Goal: Information Seeking & Learning: Learn about a topic

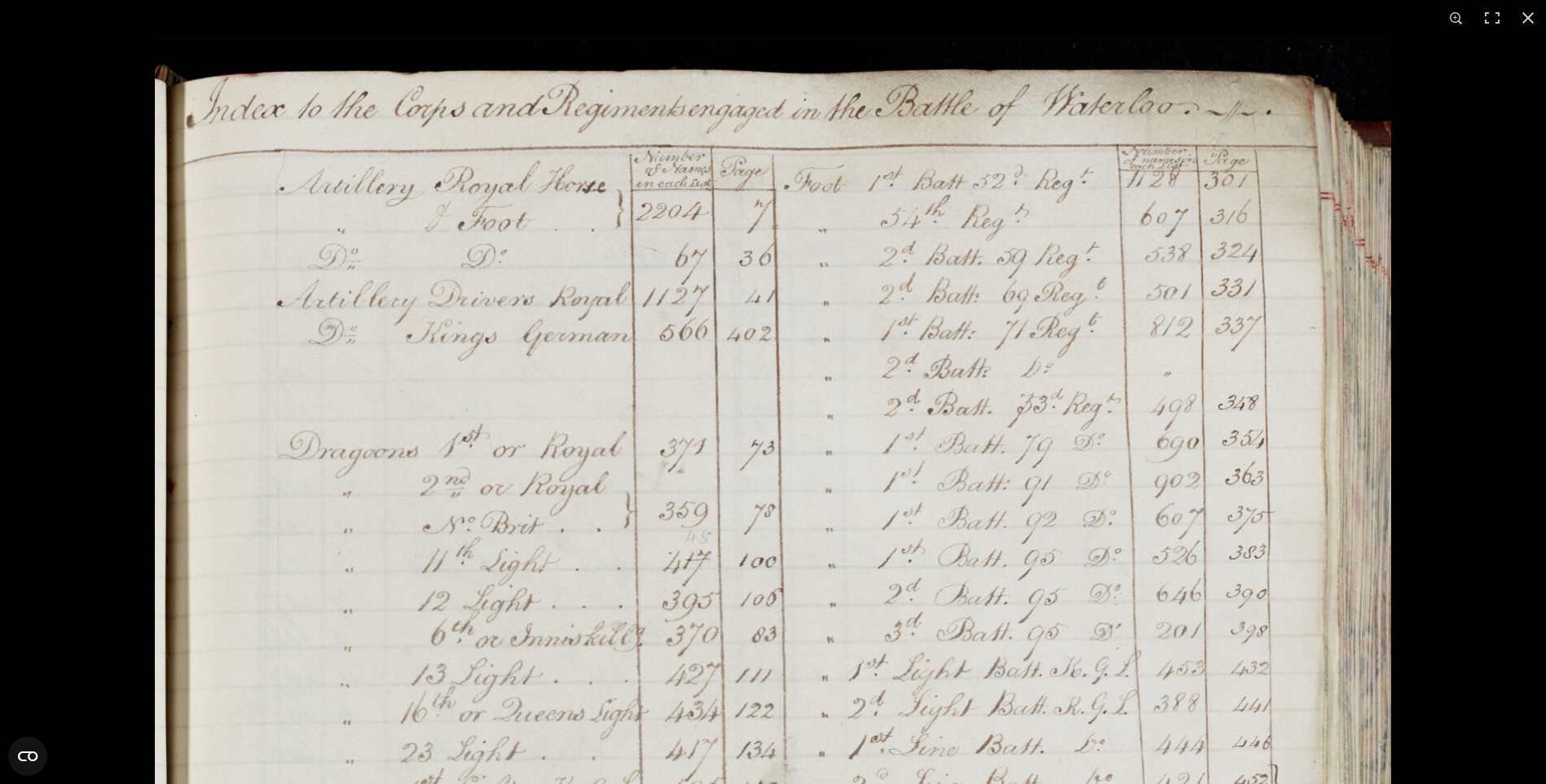
scroll to position [1059, 0]
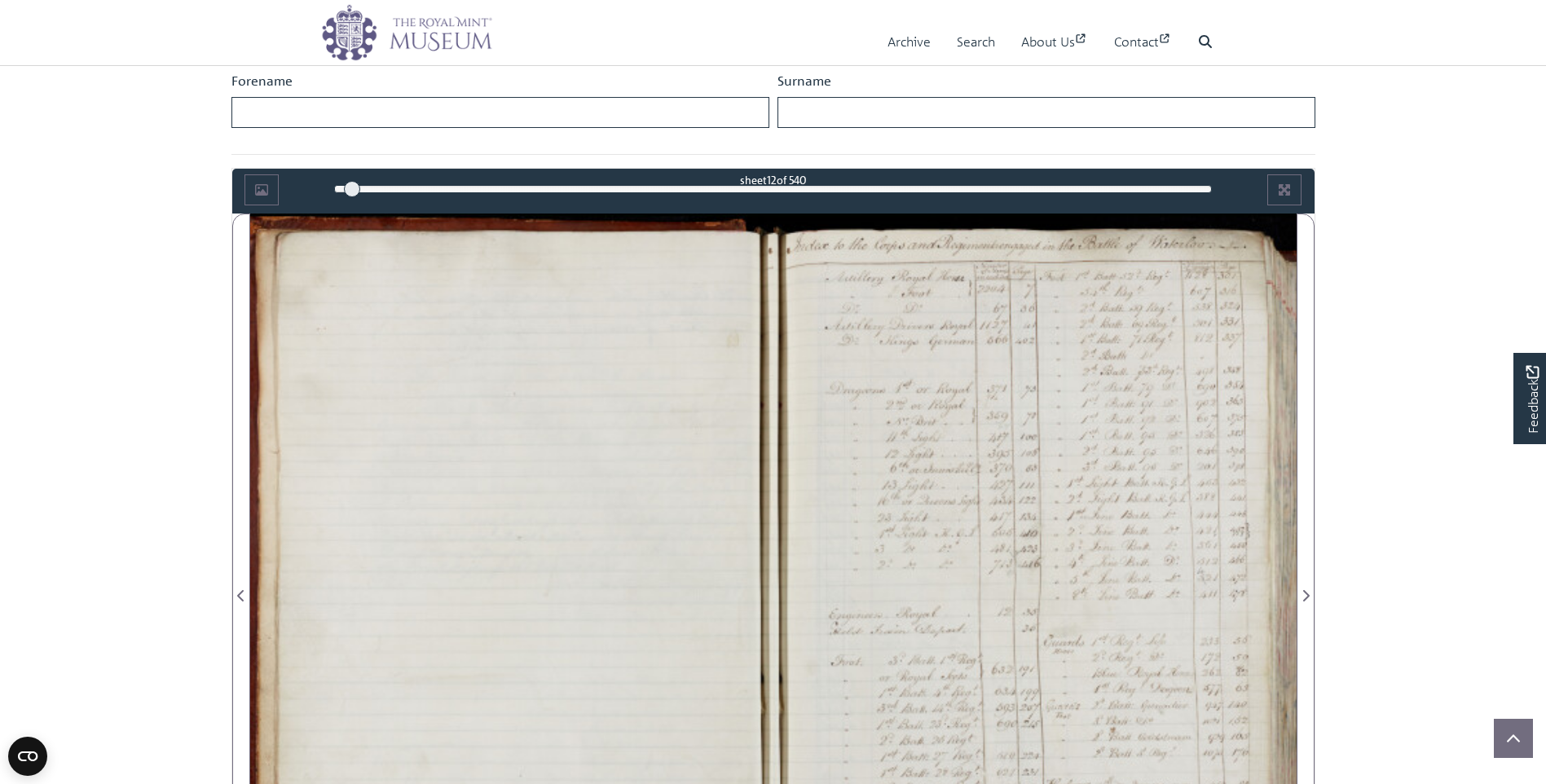
scroll to position [570, 0]
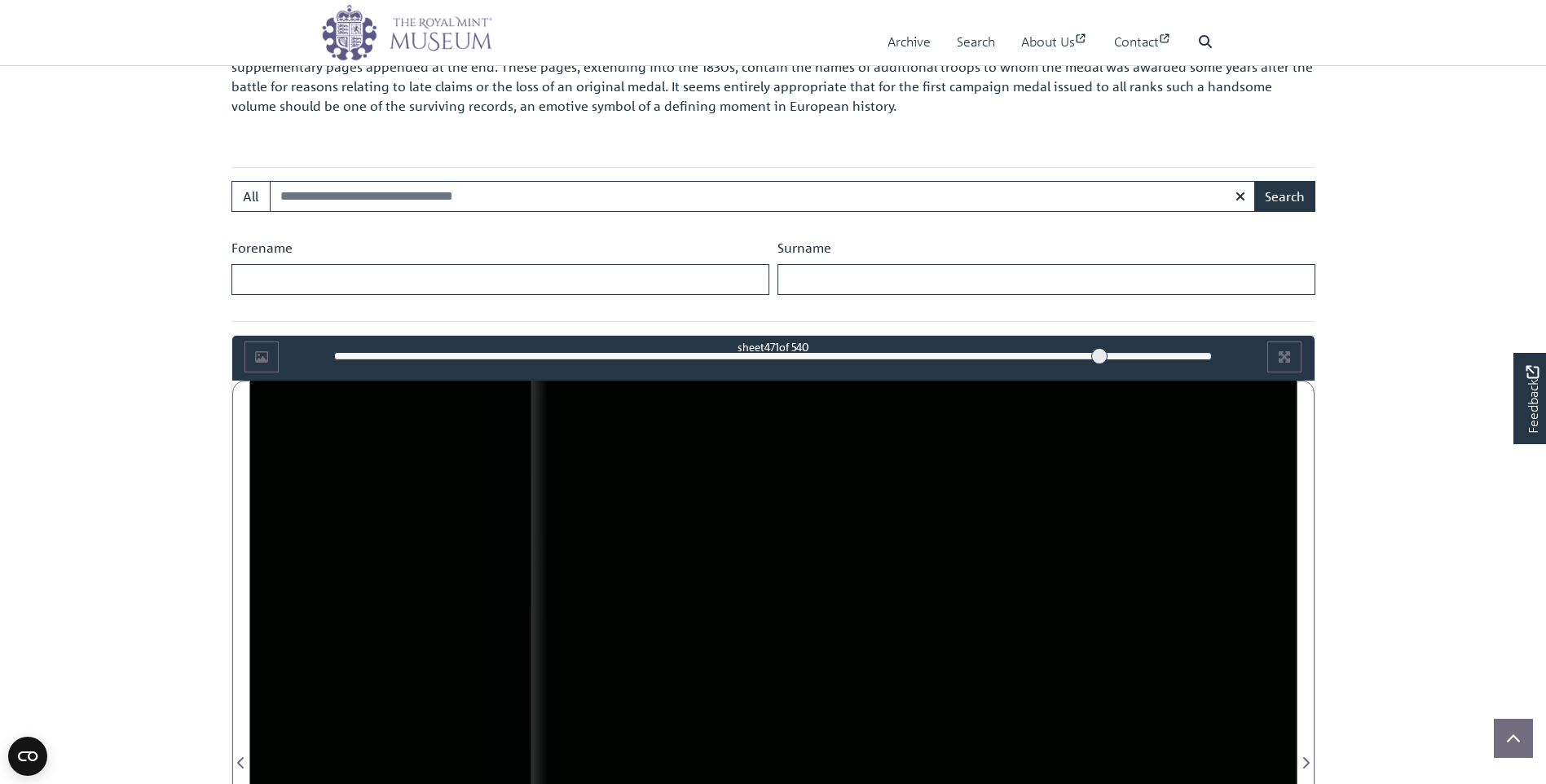
drag, startPoint x: 353, startPoint y: 359, endPoint x: 1107, endPoint y: 384, distance: 754.4
click at [1100, 369] on div "sheet 471 of 540 471 ***" at bounding box center [773, 357] width 902 height 31
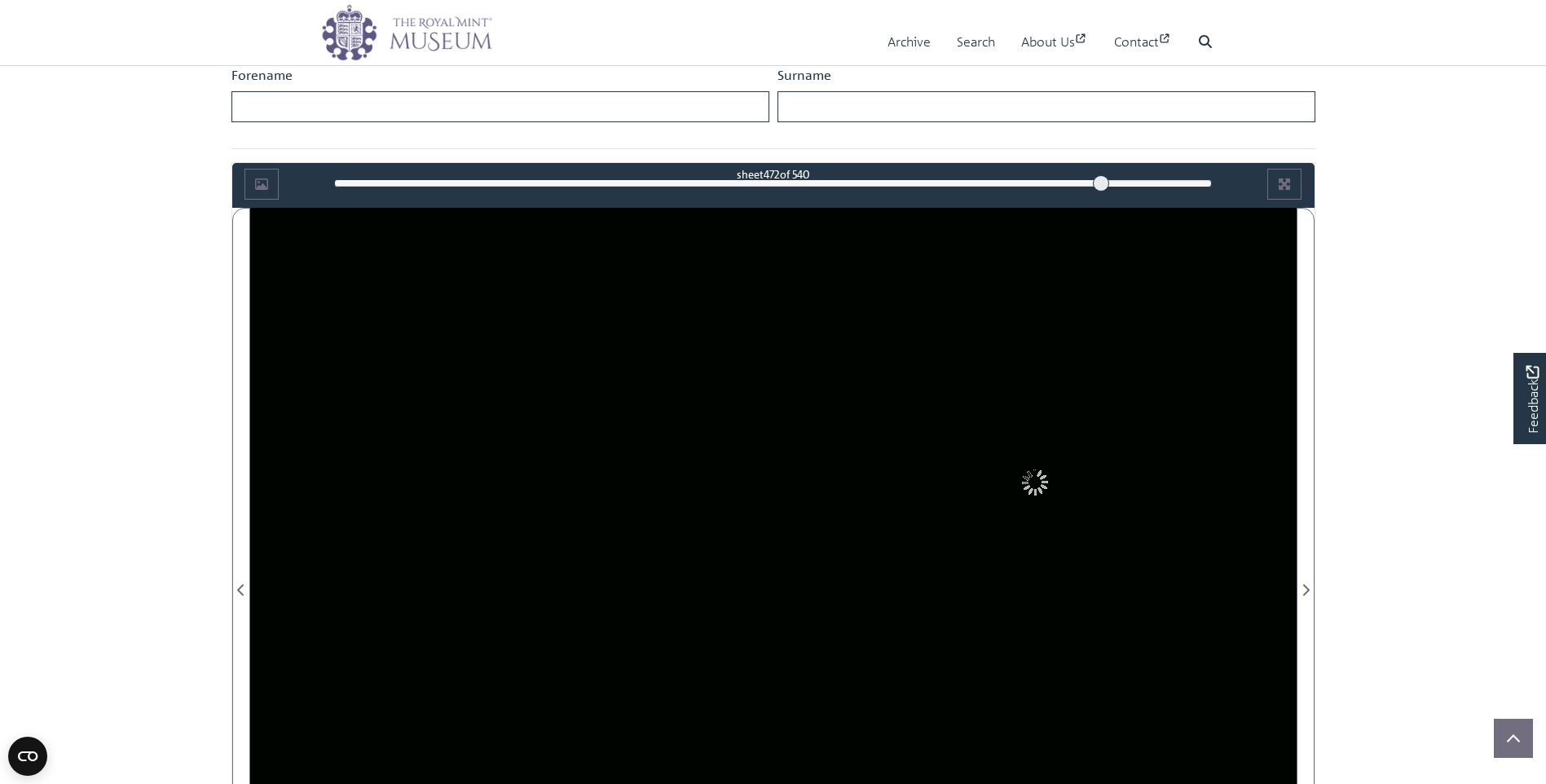
scroll to position [733, 0]
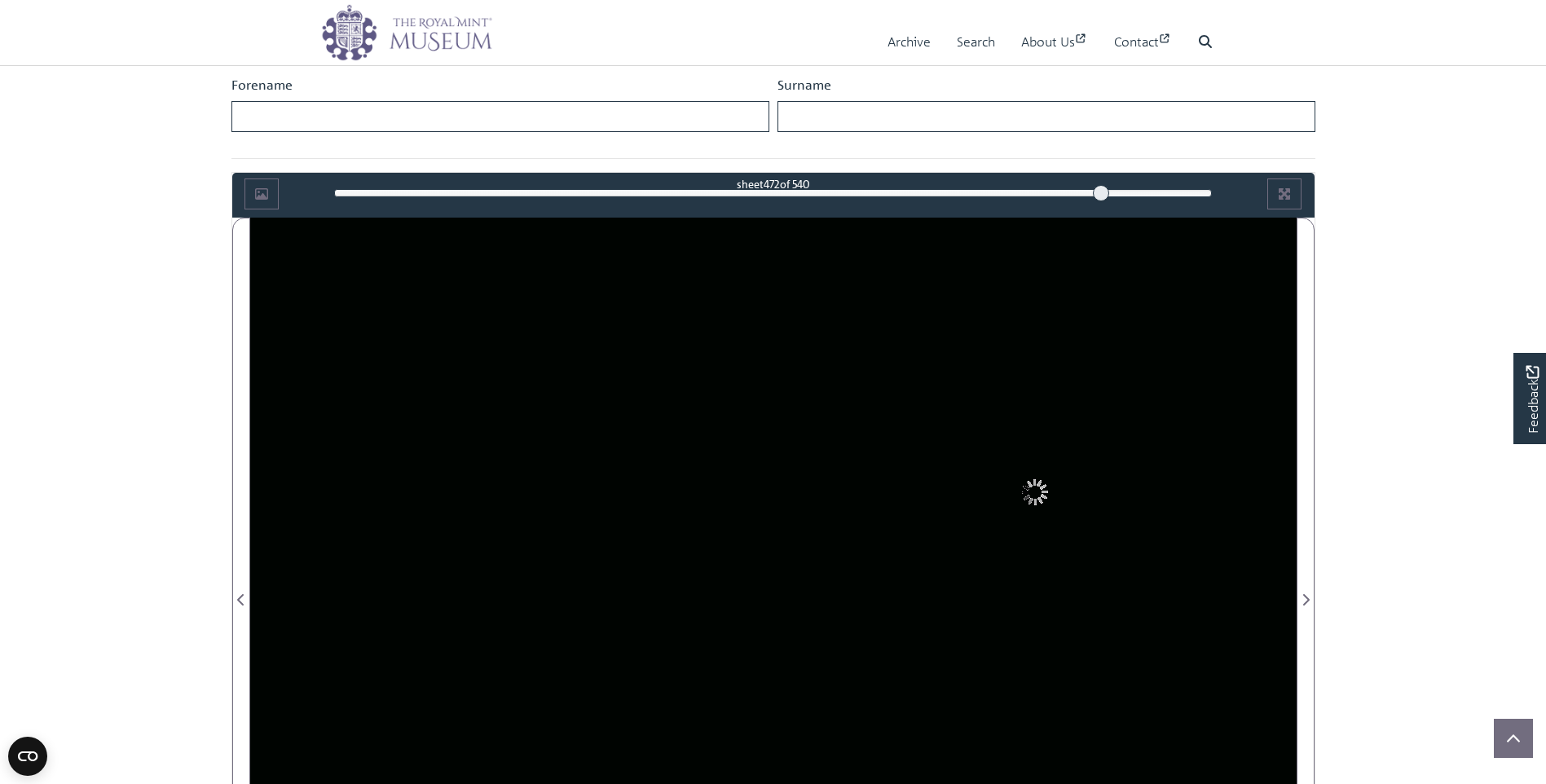
click at [978, 185] on div "472" at bounding box center [773, 193] width 878 height 16
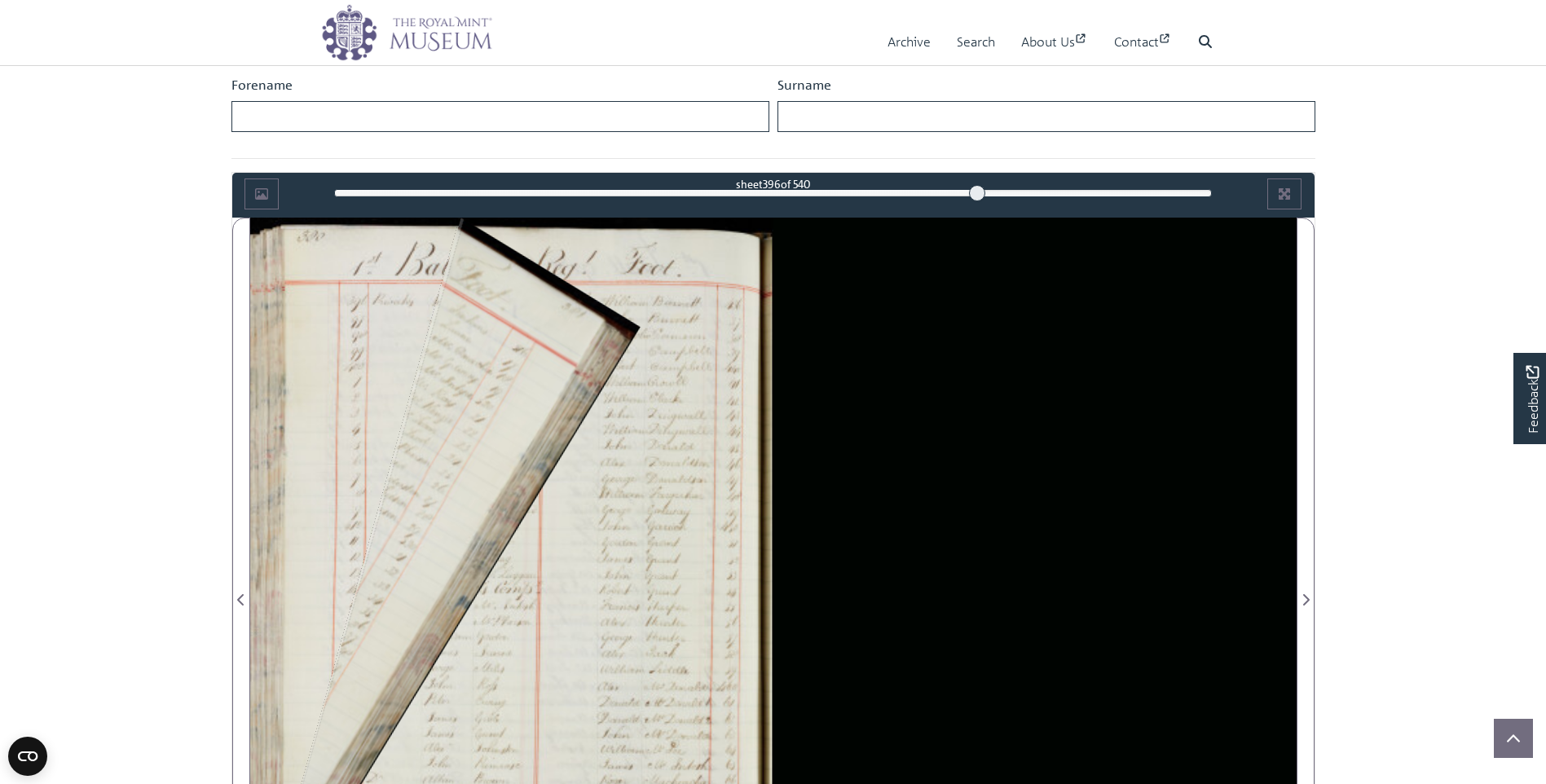
scroll to position [815, 0]
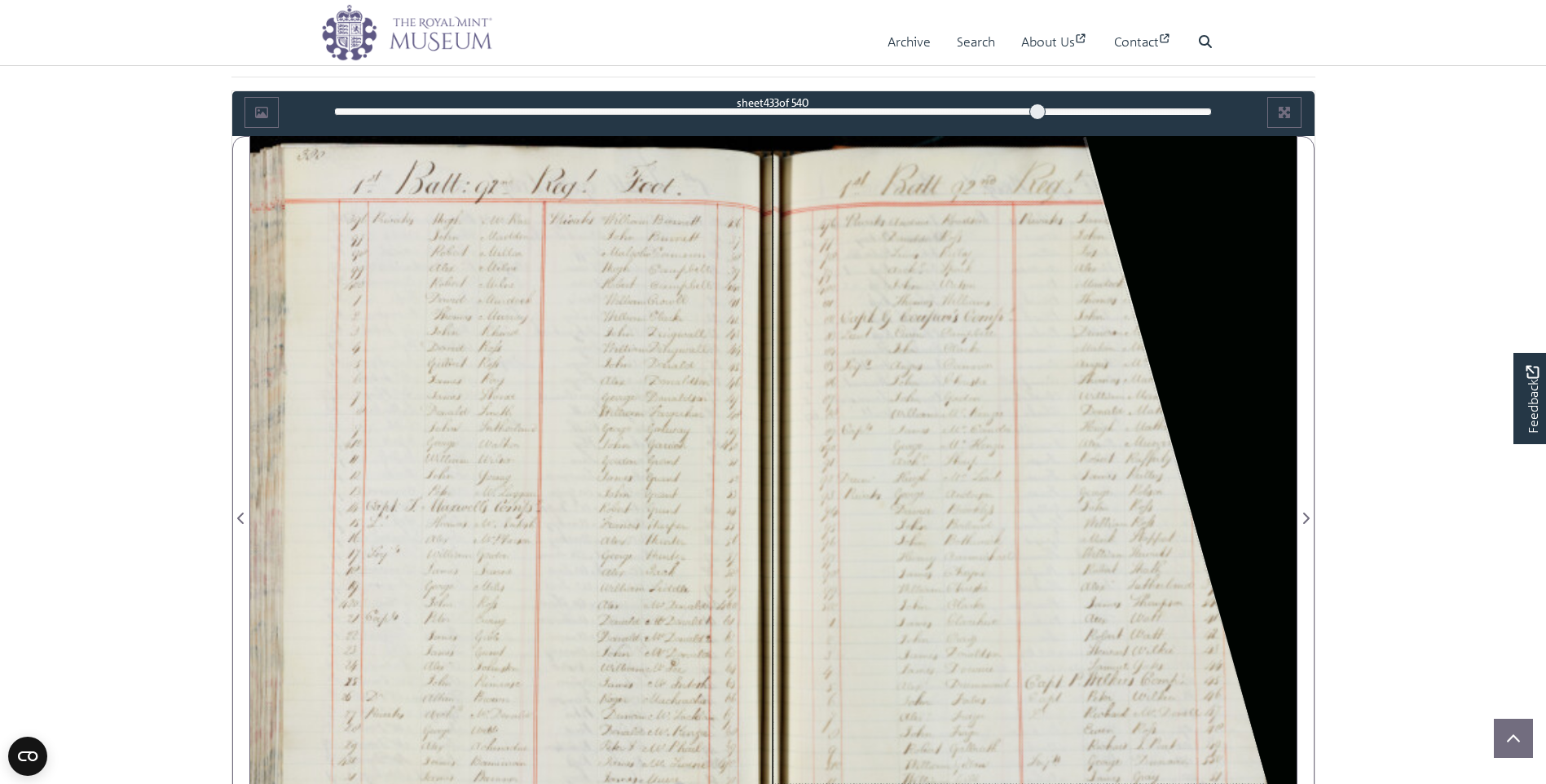
click at [1038, 109] on div "433" at bounding box center [773, 111] width 878 height 16
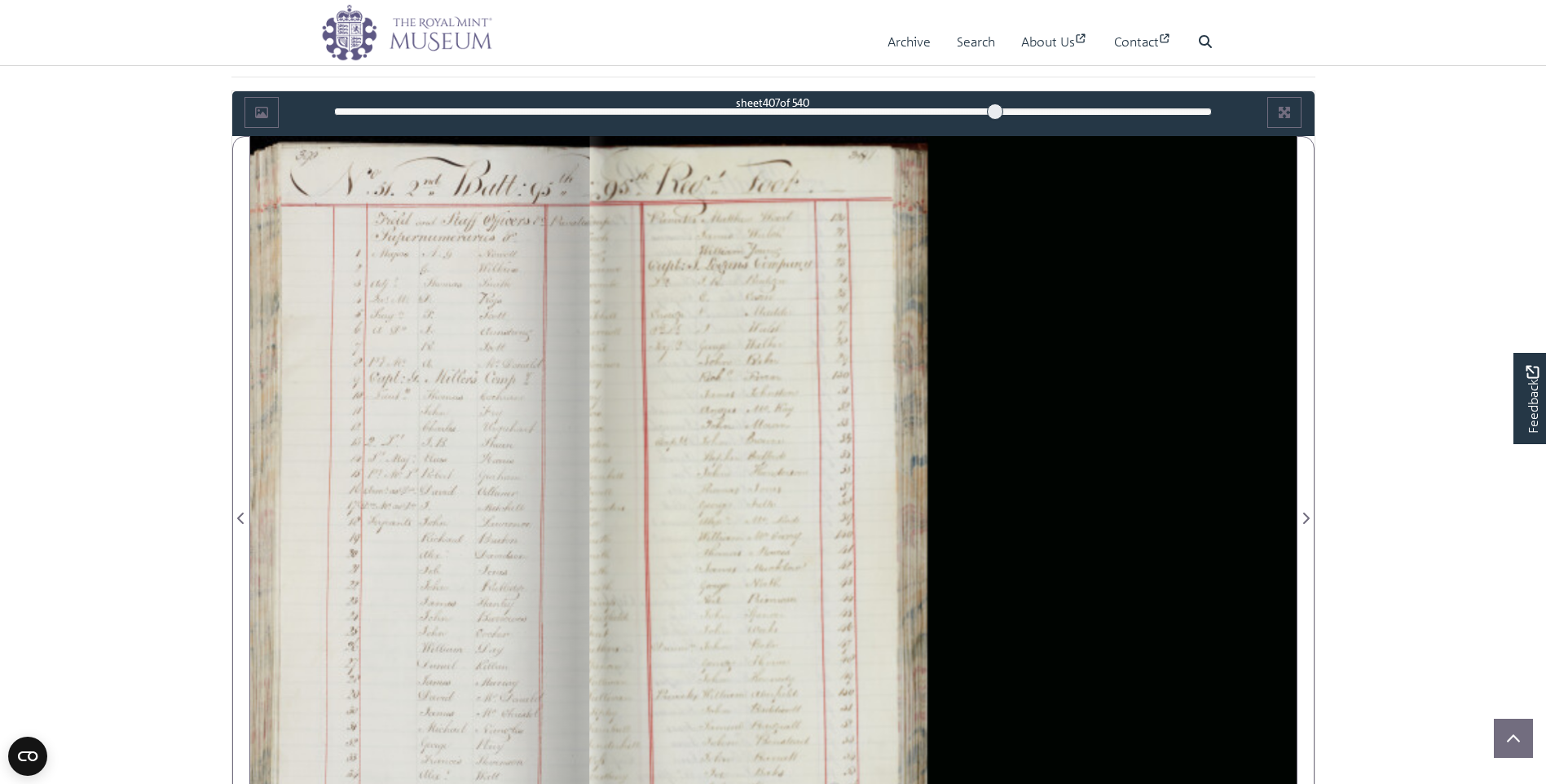
click at [995, 111] on div "407" at bounding box center [773, 111] width 878 height 16
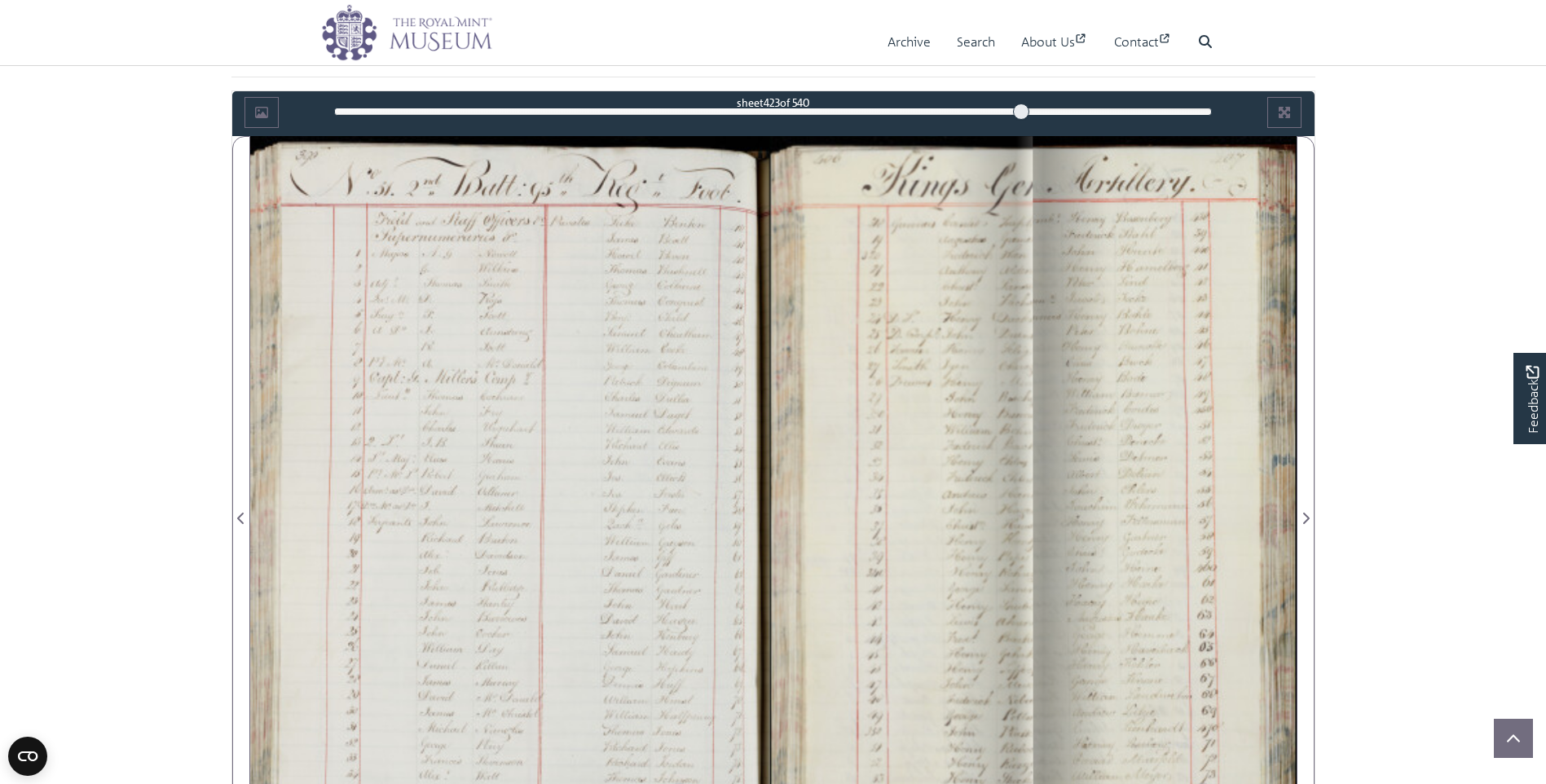
click at [1021, 113] on div "423" at bounding box center [773, 111] width 878 height 16
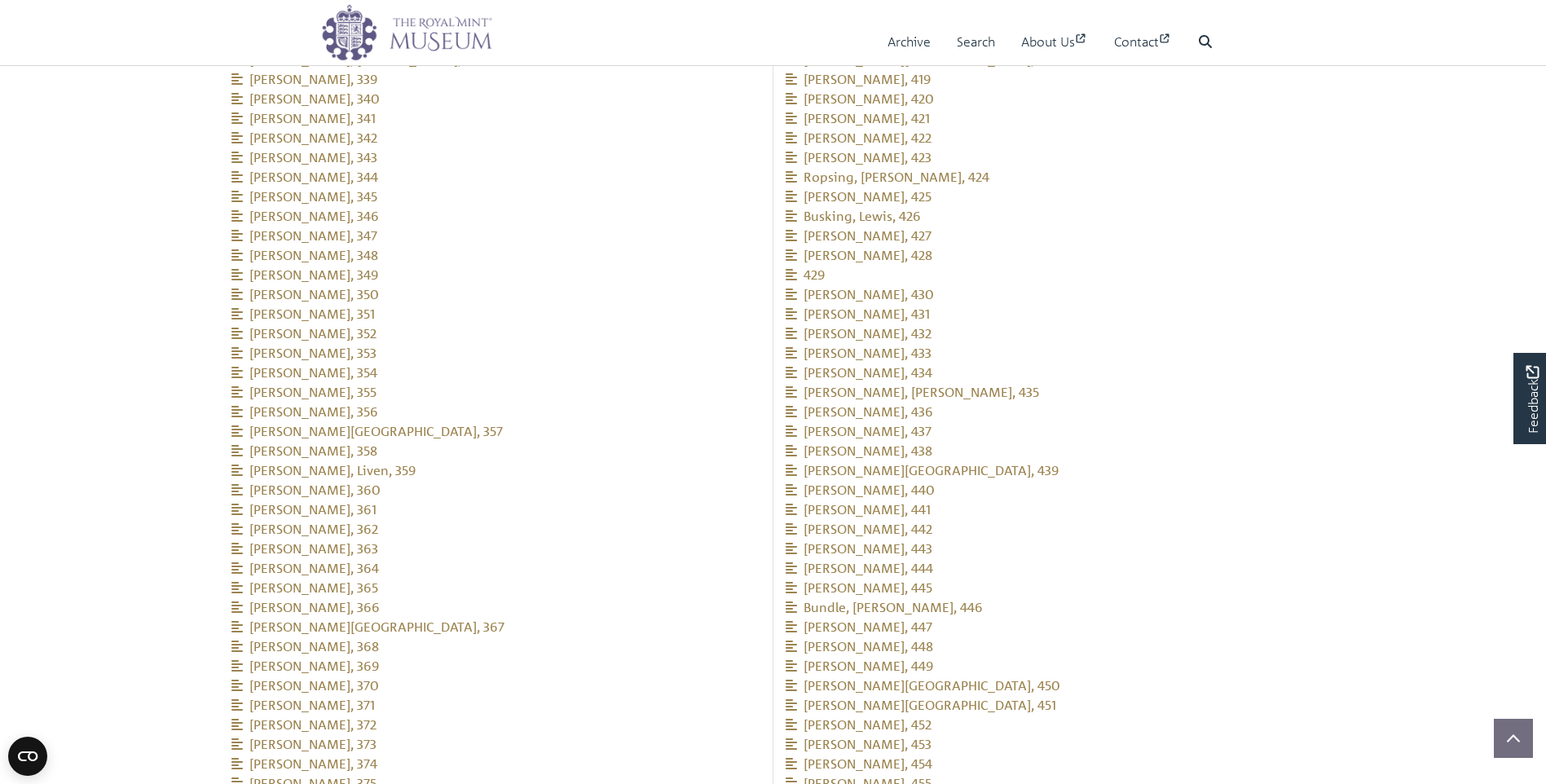
scroll to position [2200, 0]
